Goal: Task Accomplishment & Management: Use online tool/utility

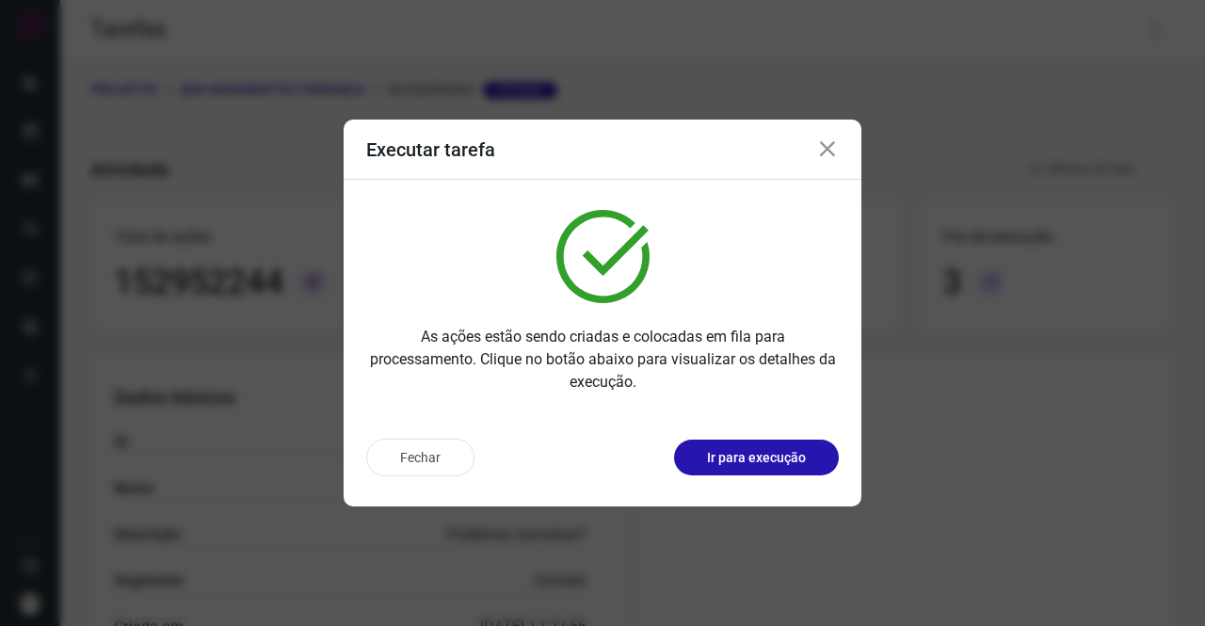
click at [819, 150] on icon at bounding box center [827, 149] width 23 height 23
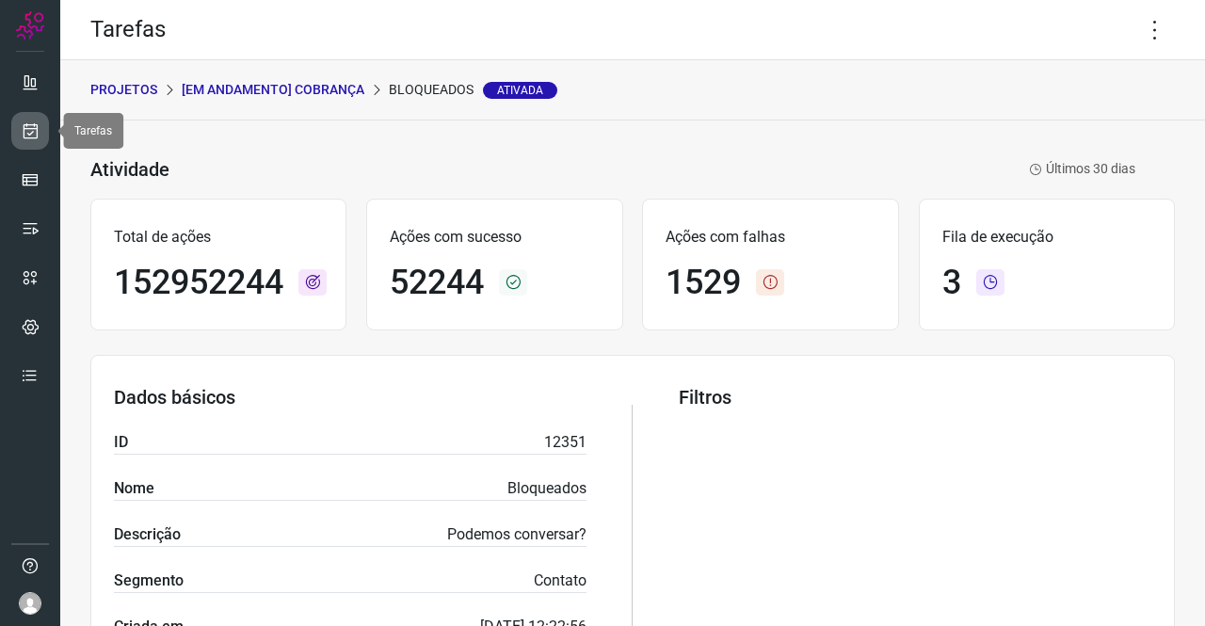
click at [26, 122] on icon at bounding box center [31, 130] width 20 height 19
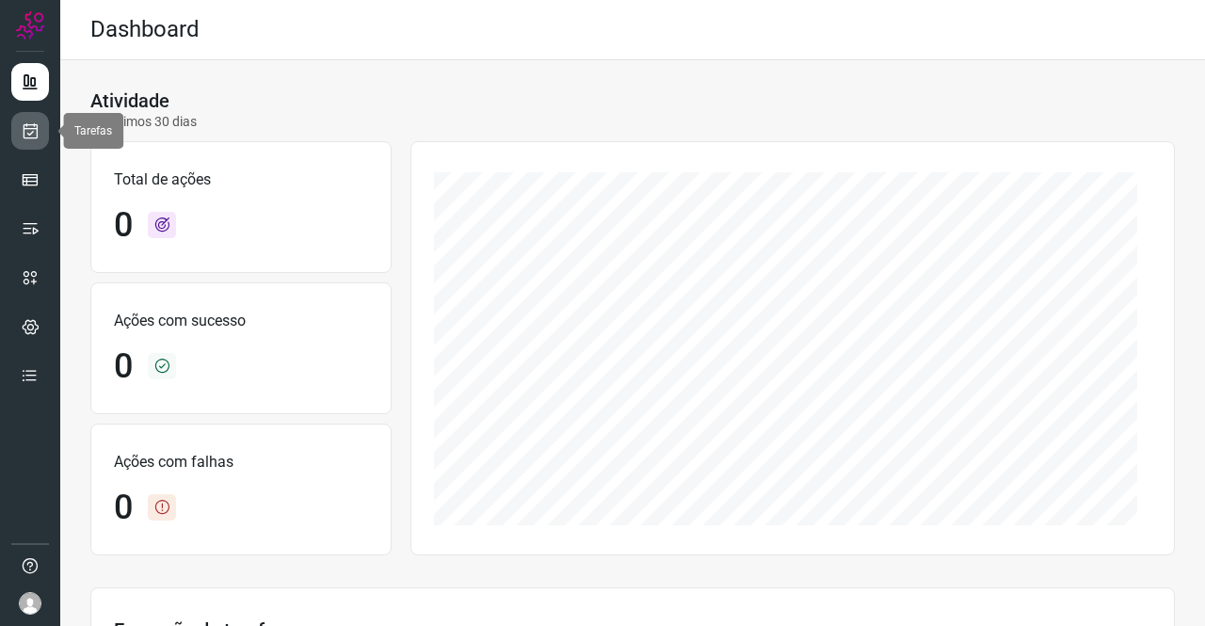
click at [35, 136] on icon at bounding box center [31, 130] width 20 height 19
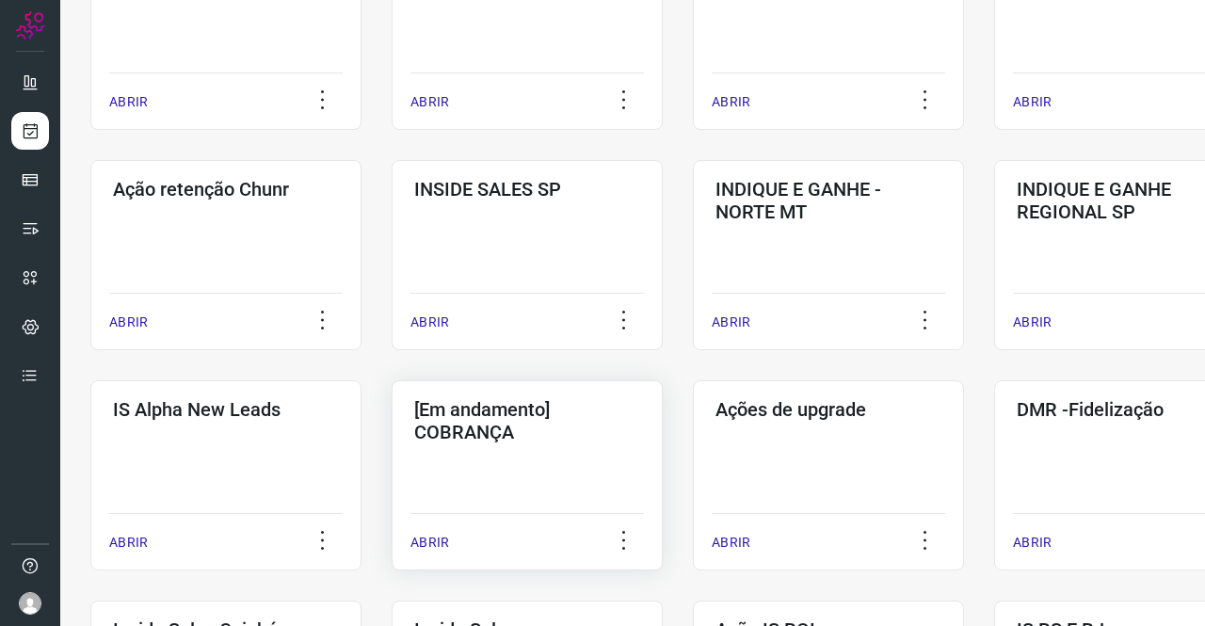
scroll to position [471, 0]
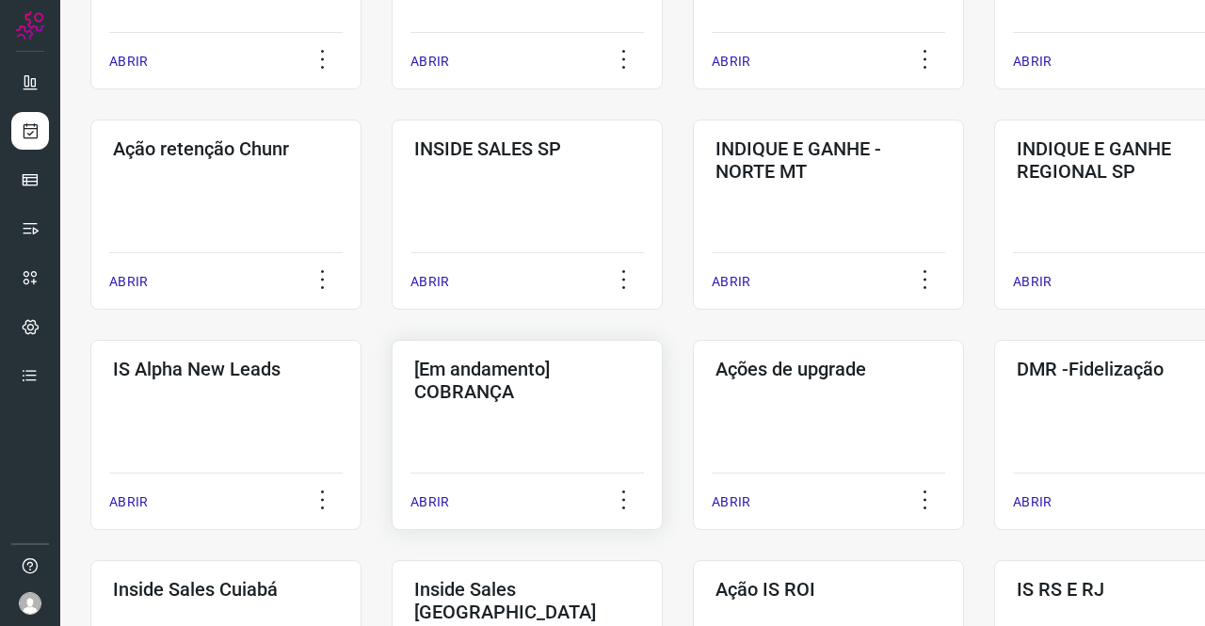
click at [578, 374] on h3 "[Em andamento] COBRANÇA" at bounding box center [527, 380] width 226 height 45
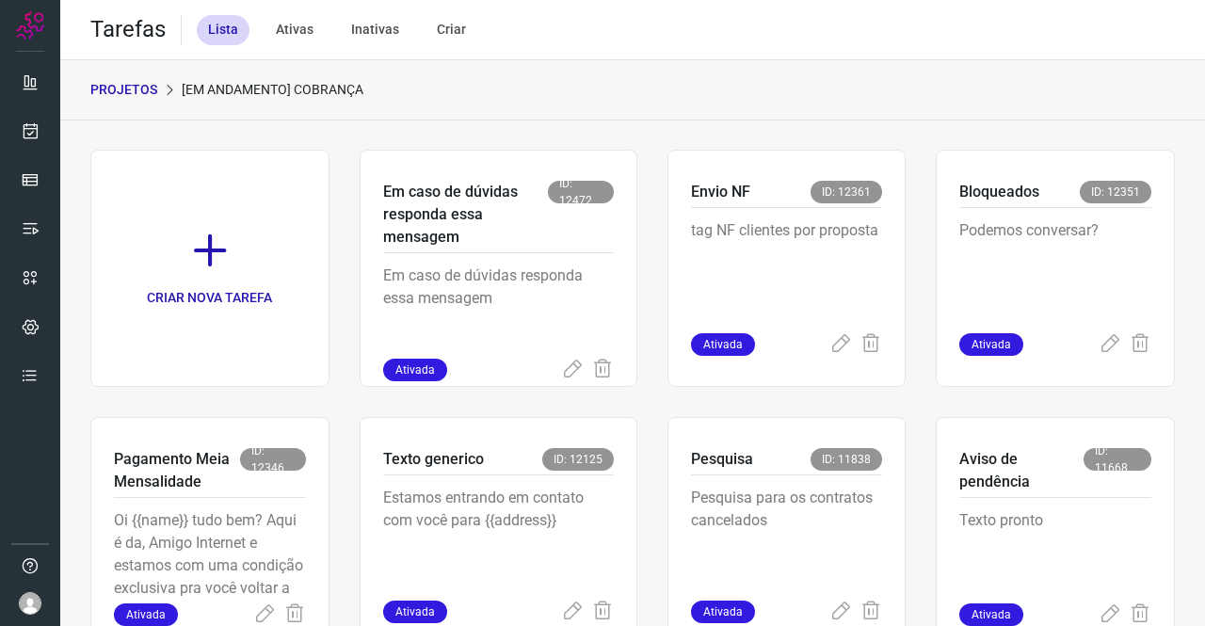
click at [121, 97] on p "PROJETOS" at bounding box center [123, 90] width 67 height 20
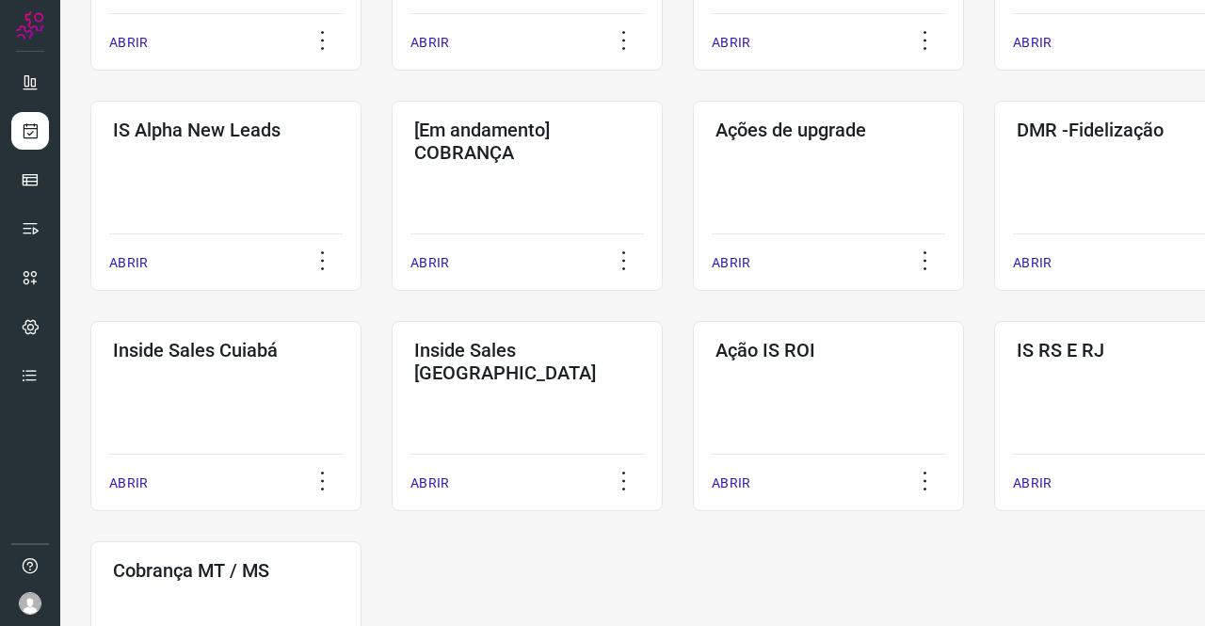
scroll to position [908, 0]
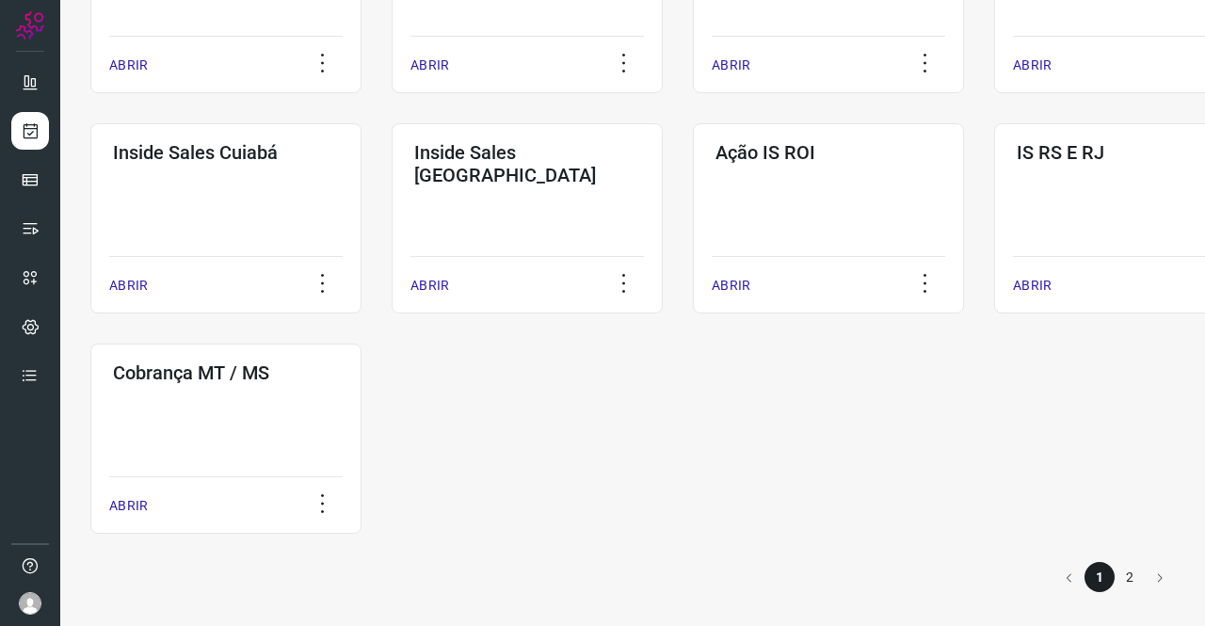
click at [1115, 575] on li "2" at bounding box center [1130, 577] width 30 height 30
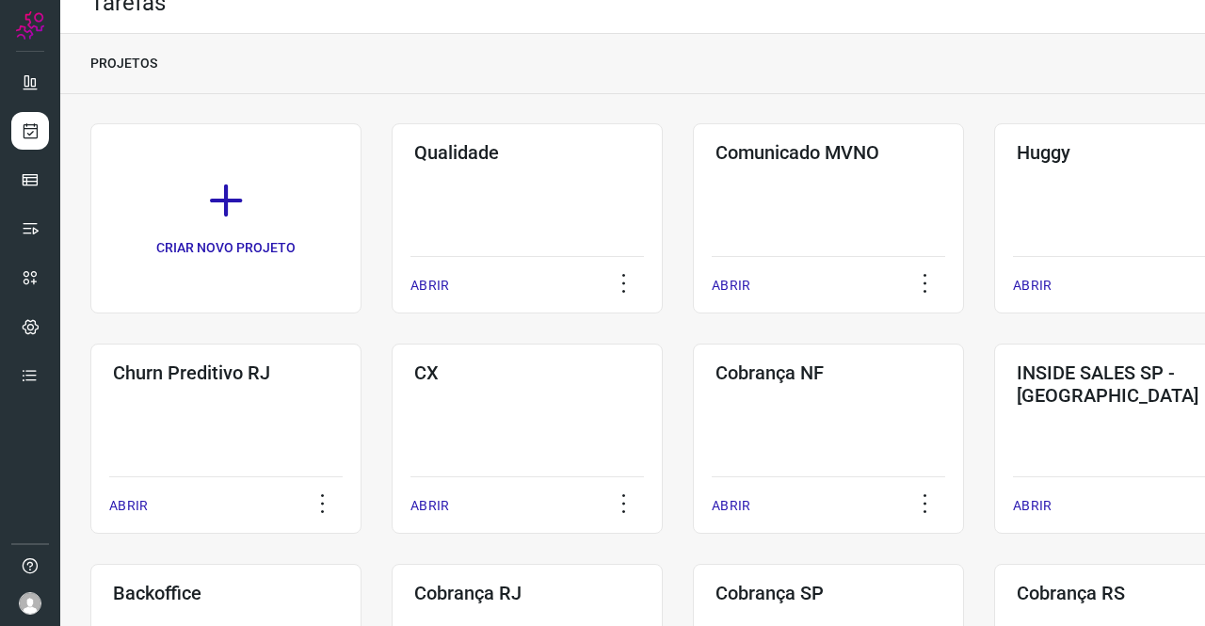
scroll to position [467, 0]
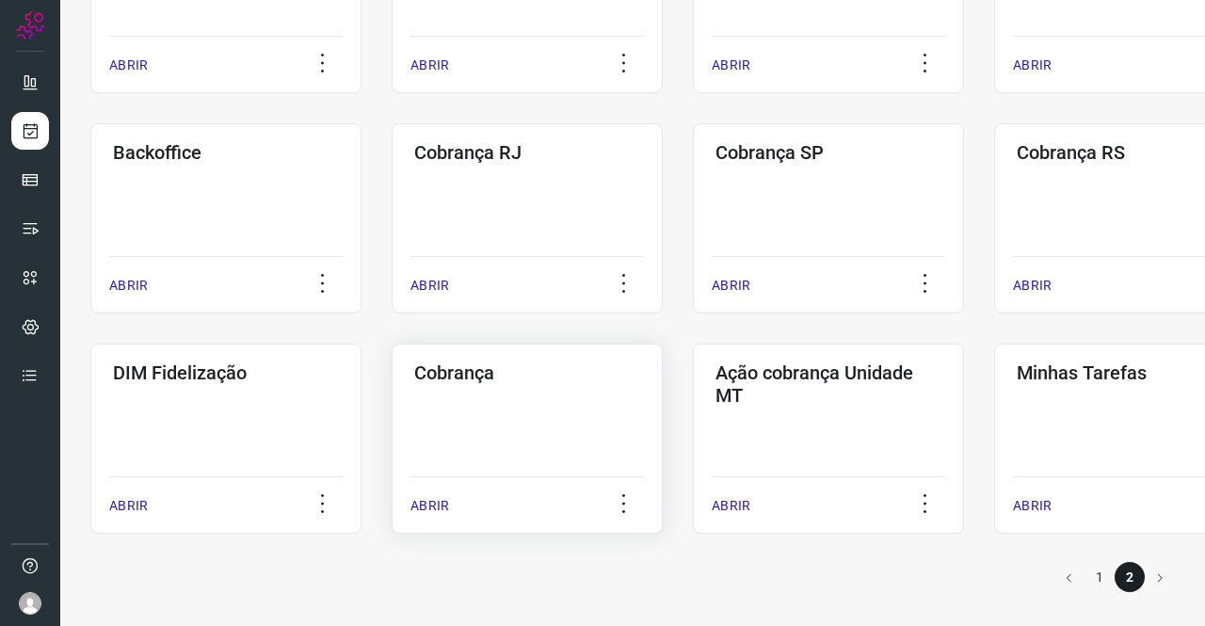
click at [693, 426] on div "Cobrança ABRIR" at bounding box center [828, 439] width 271 height 190
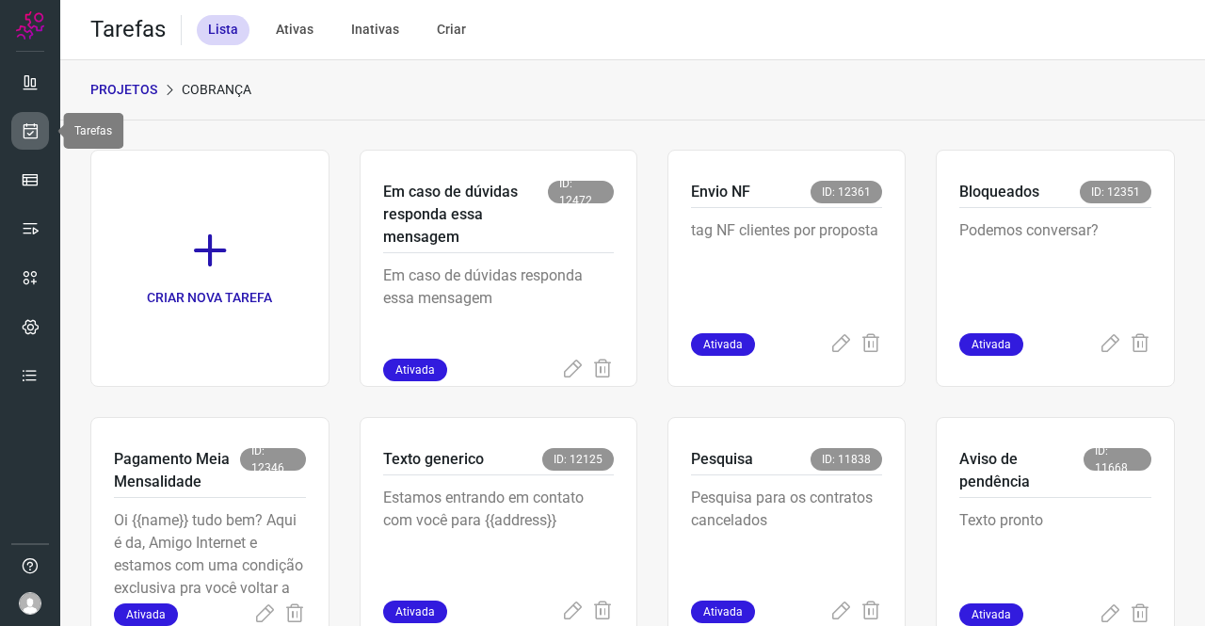
click at [21, 130] on icon at bounding box center [31, 130] width 20 height 19
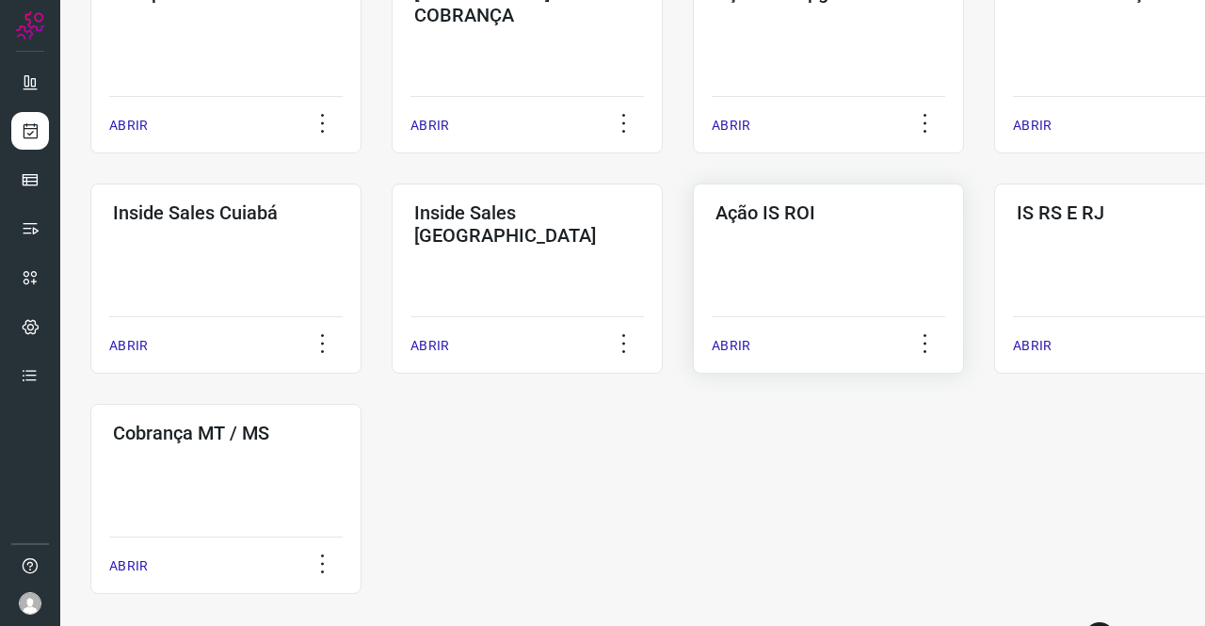
scroll to position [908, 0]
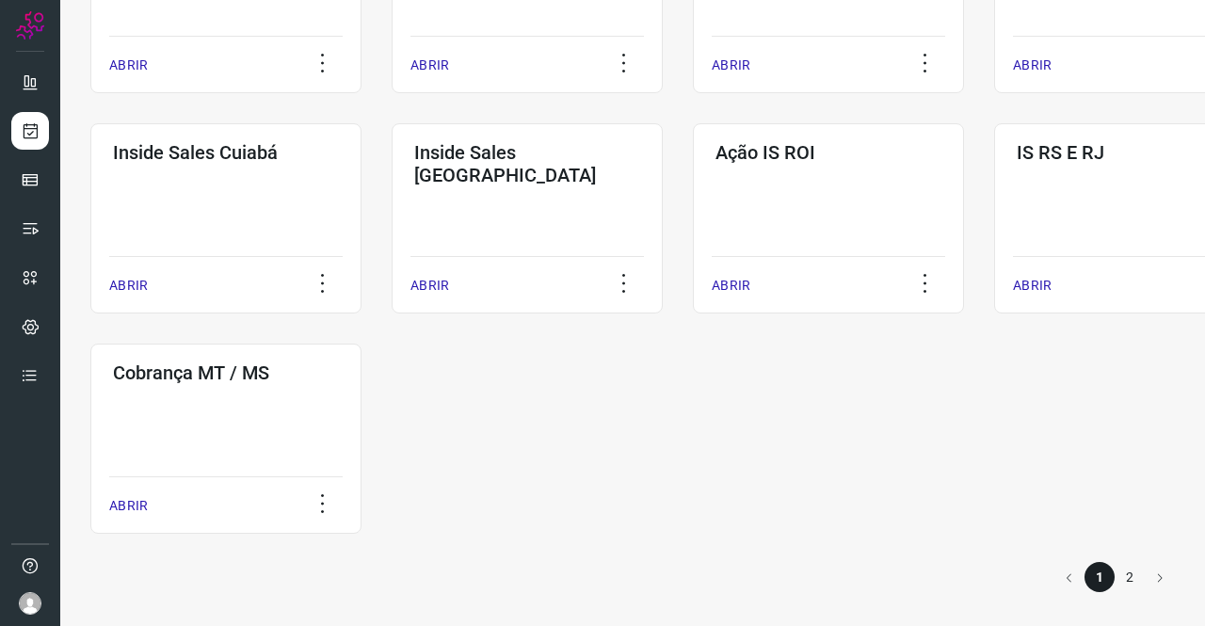
click at [1115, 584] on li "2" at bounding box center [1130, 577] width 30 height 30
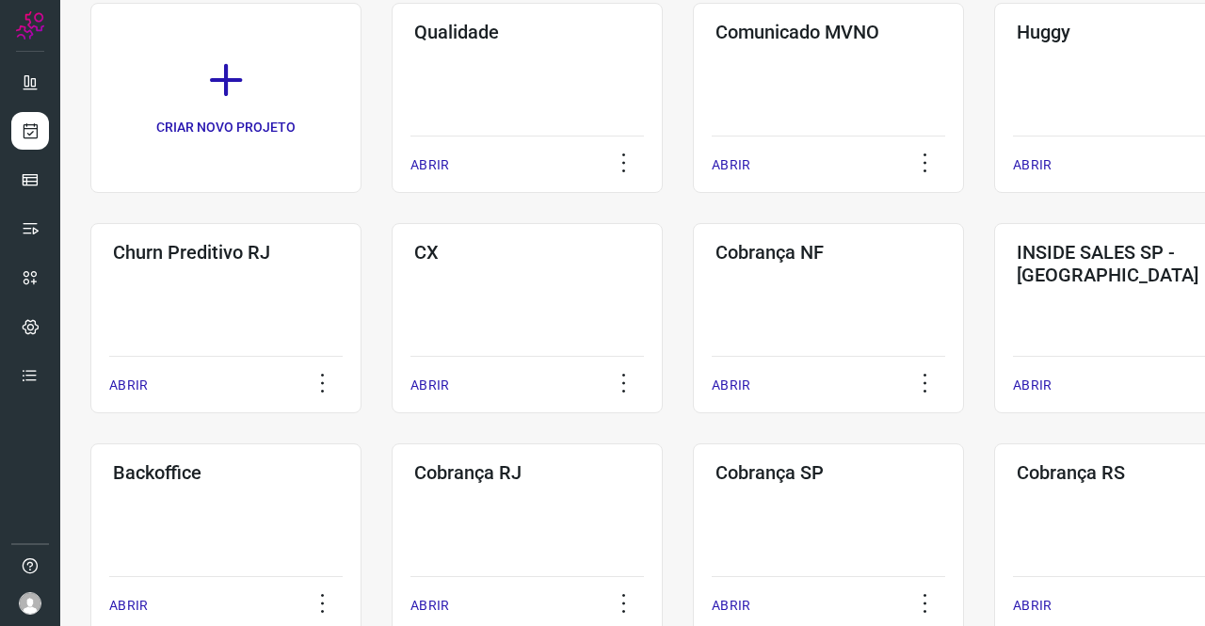
scroll to position [283, 0]
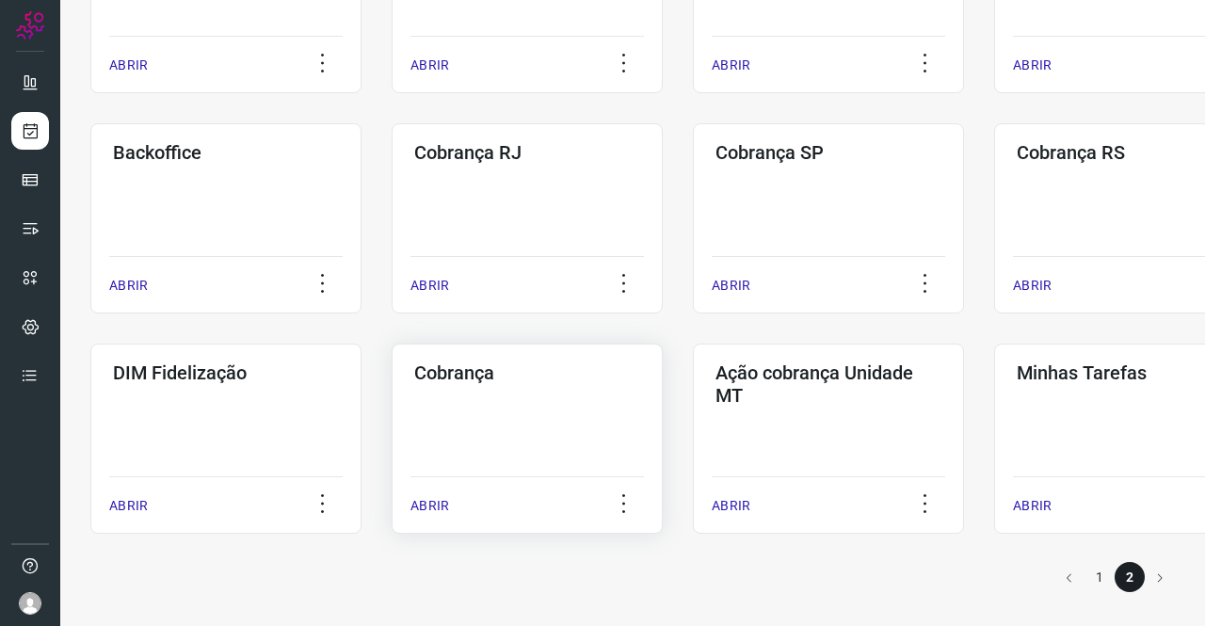
click at [693, 406] on div "Cobrança ABRIR" at bounding box center [828, 439] width 271 height 190
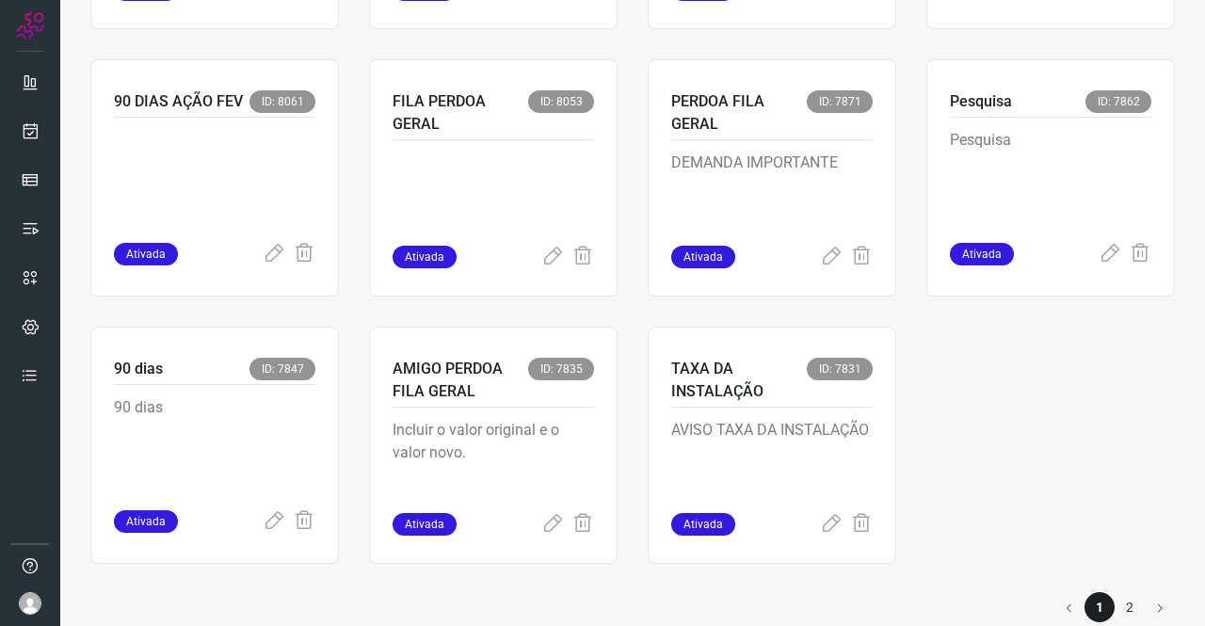
scroll to position [1458, 0]
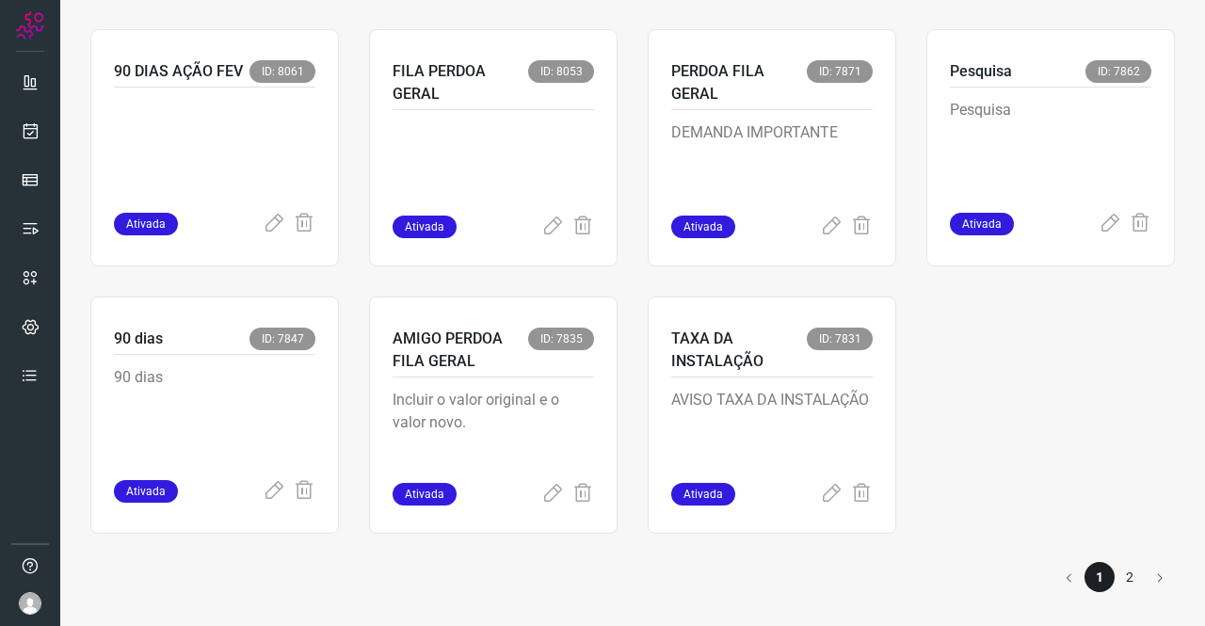
click at [1115, 581] on li "2" at bounding box center [1130, 577] width 30 height 30
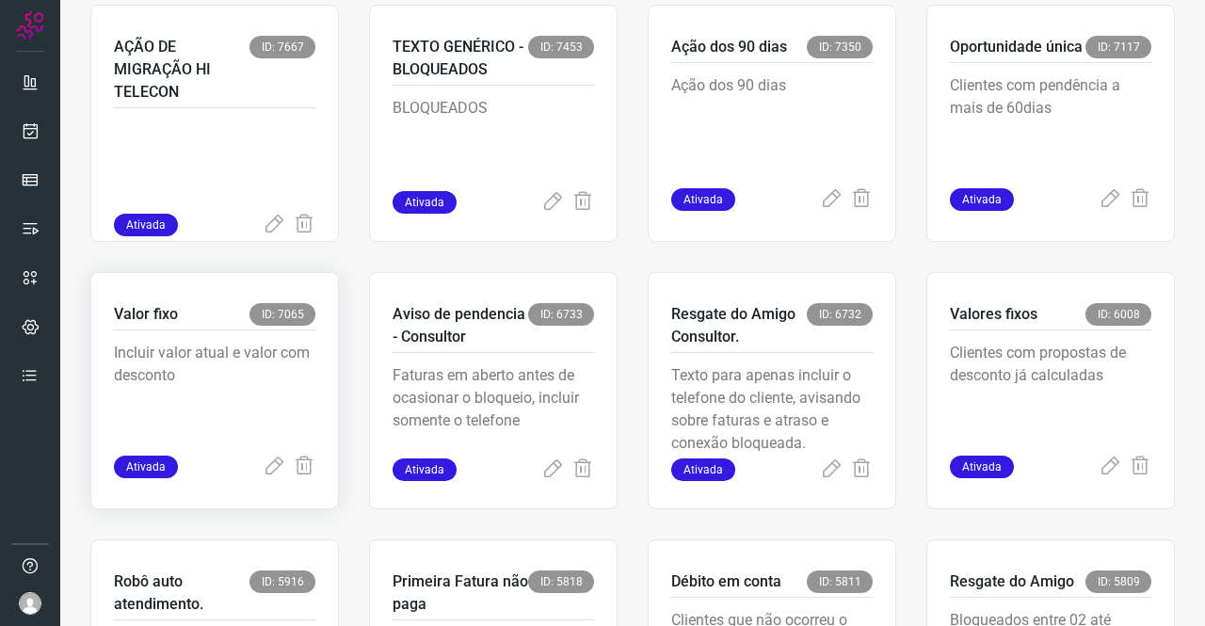
scroll to position [625, 0]
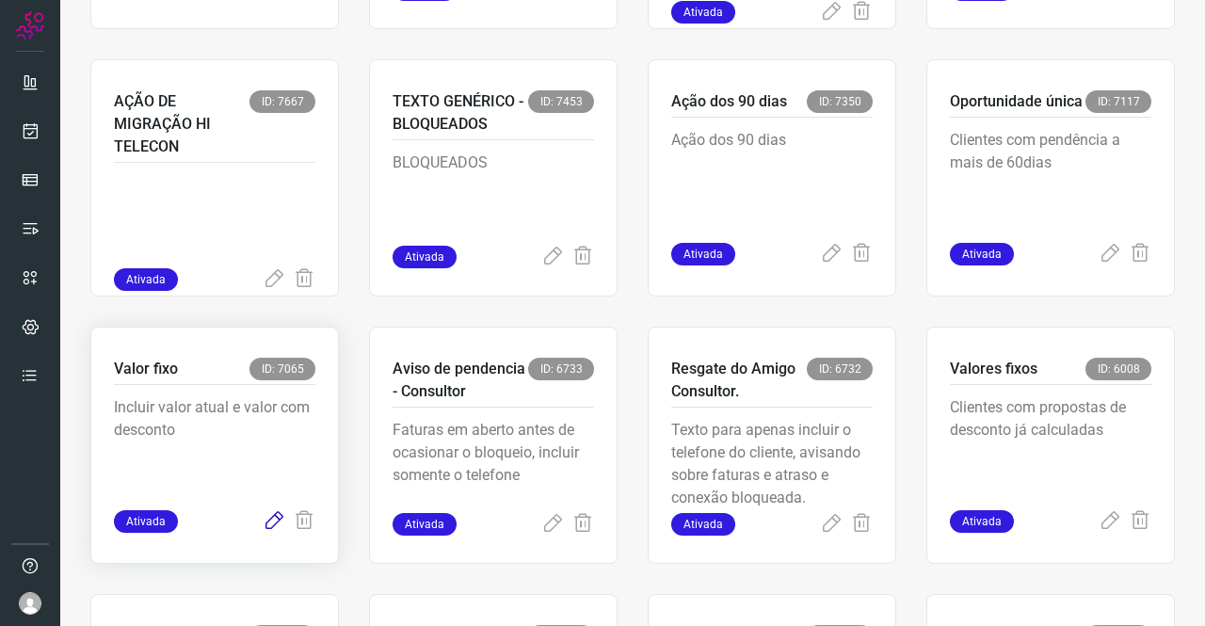
click at [268, 518] on icon at bounding box center [274, 521] width 23 height 23
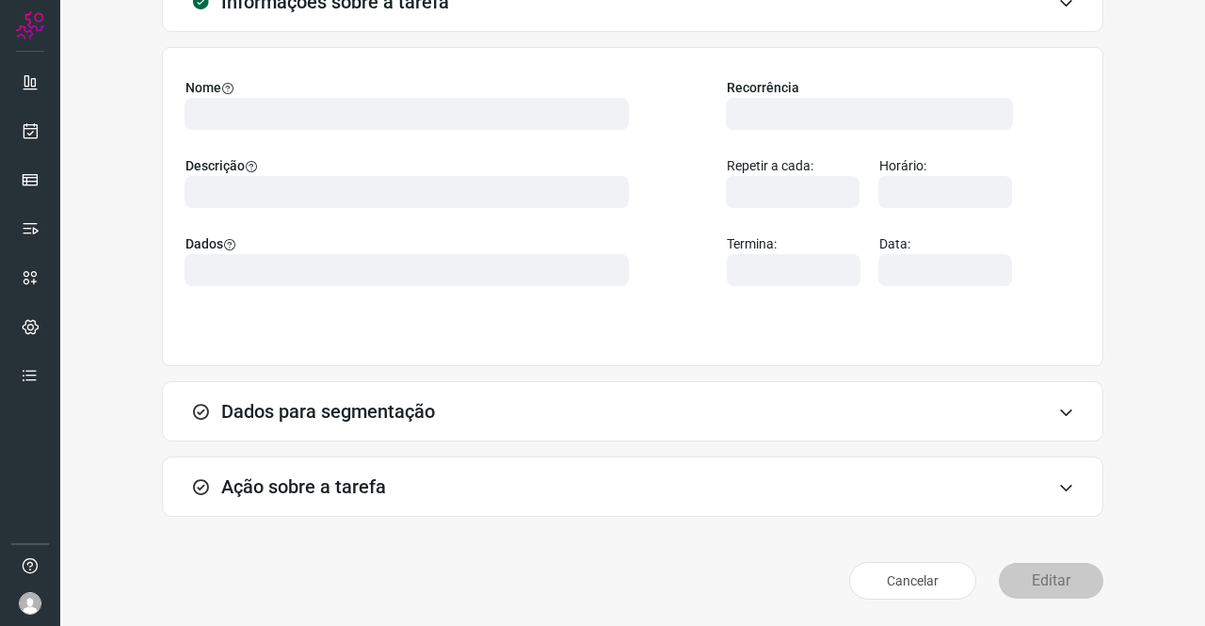
scroll to position [108, 0]
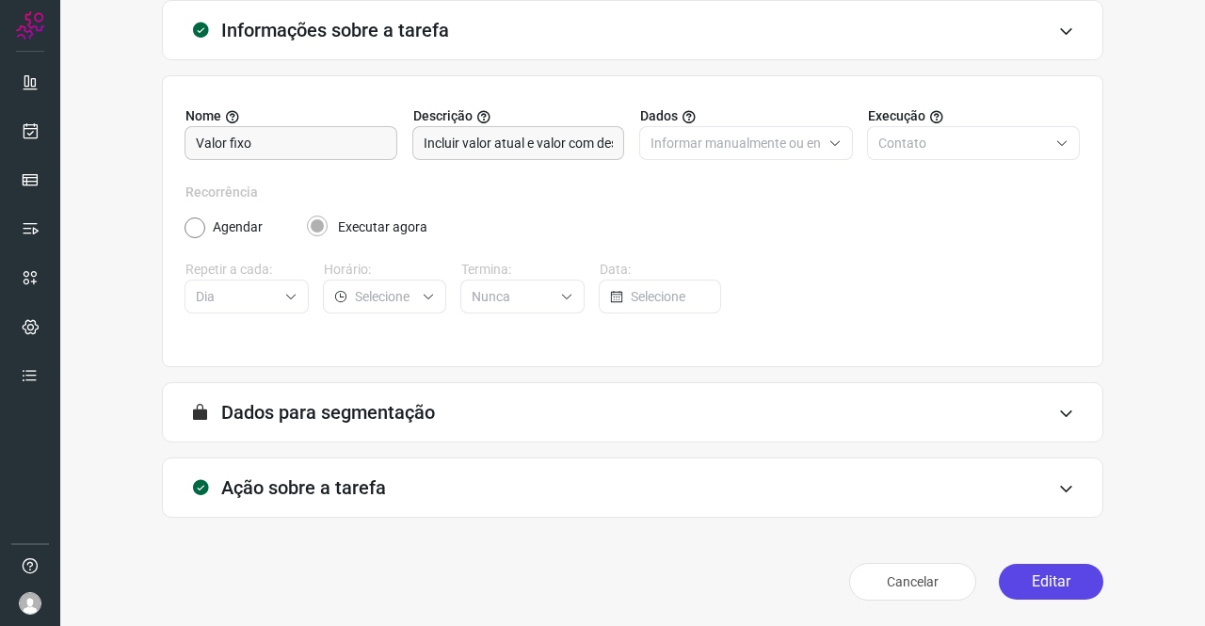
click at [1061, 594] on button "Editar" at bounding box center [1051, 582] width 105 height 36
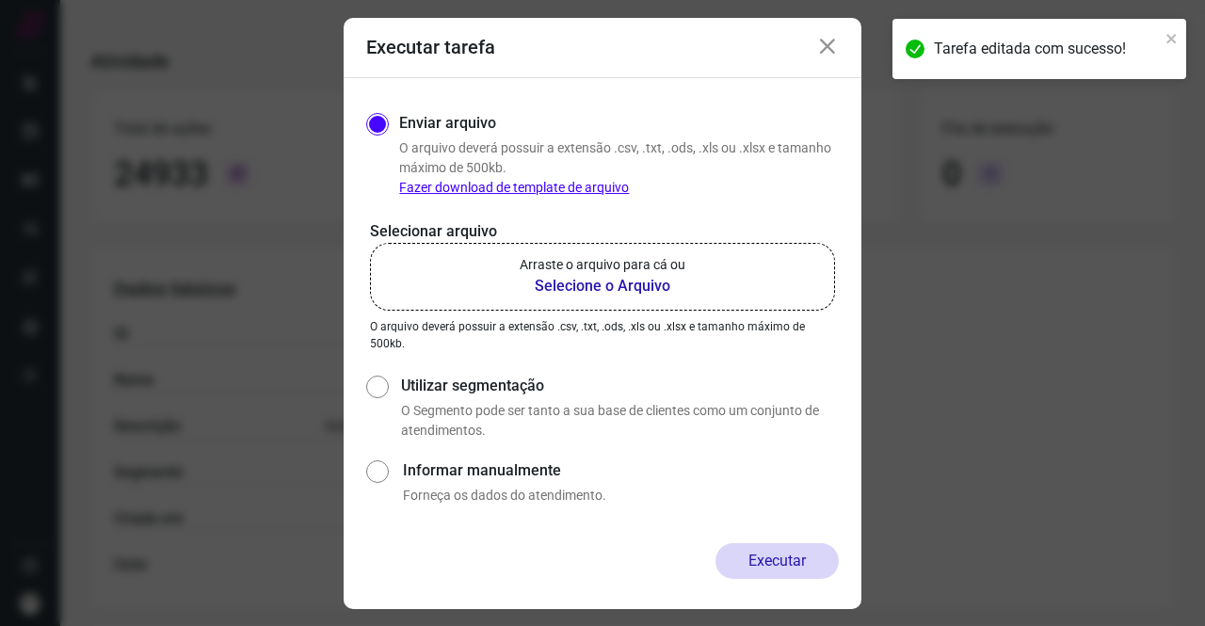
click at [623, 278] on b "Selecione o Arquivo" at bounding box center [603, 286] width 166 height 23
click at [0, 0] on input "Arraste o arquivo para cá ou Selecione o Arquivo" at bounding box center [0, 0] width 0 height 0
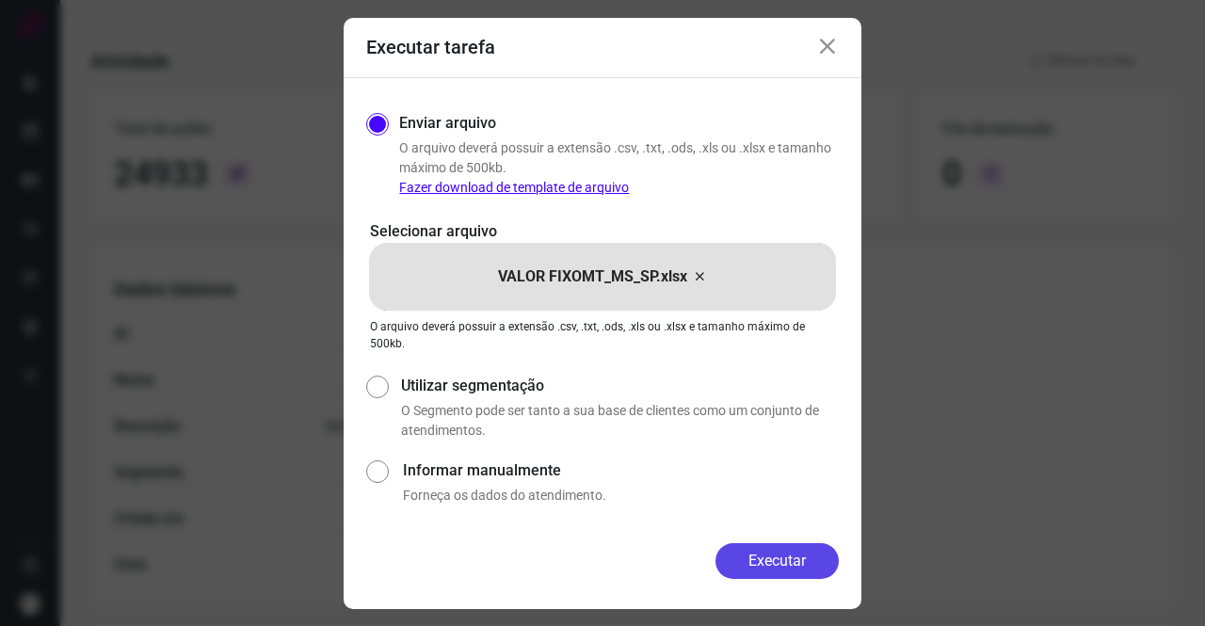
click at [765, 567] on button "Executar" at bounding box center [777, 561] width 123 height 36
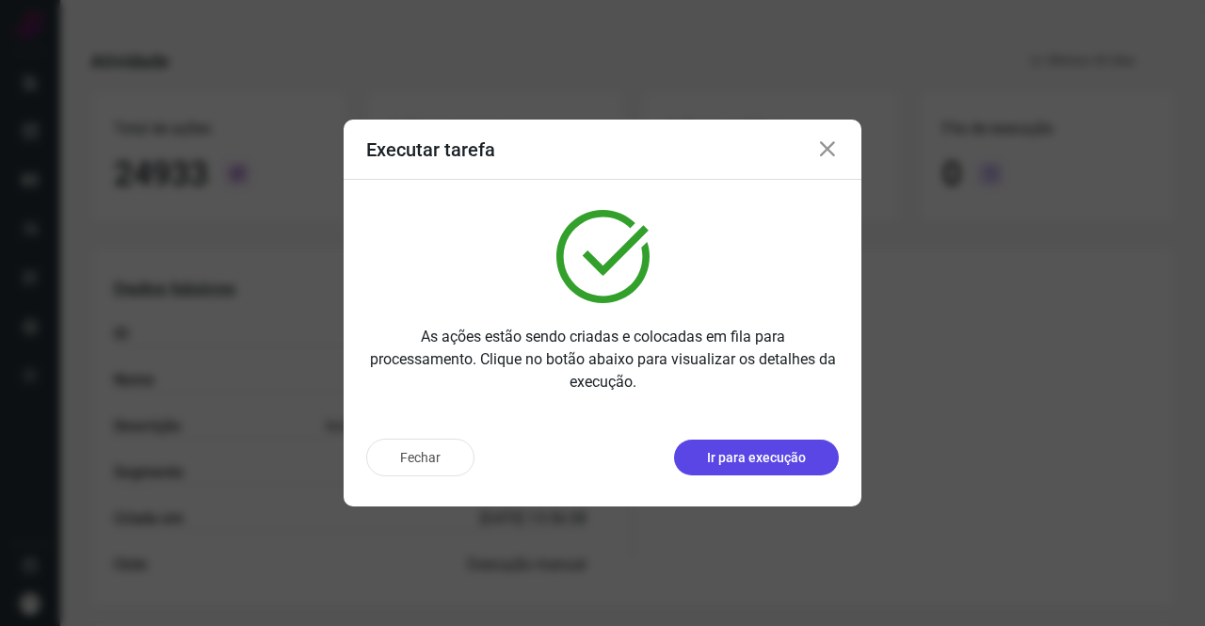
click at [799, 452] on p "Ir para execução" at bounding box center [756, 458] width 99 height 20
